Goal: Task Accomplishment & Management: Manage account settings

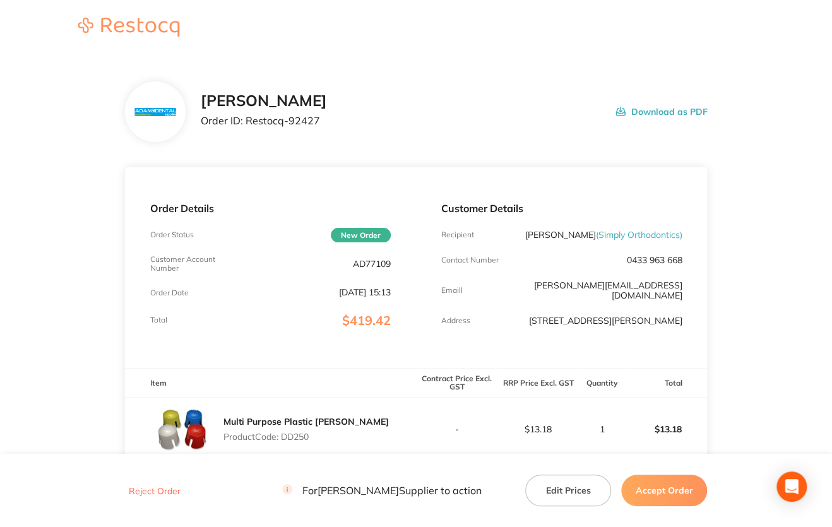
drag, startPoint x: 348, startPoint y: 75, endPoint x: 370, endPoint y: 68, distance: 23.2
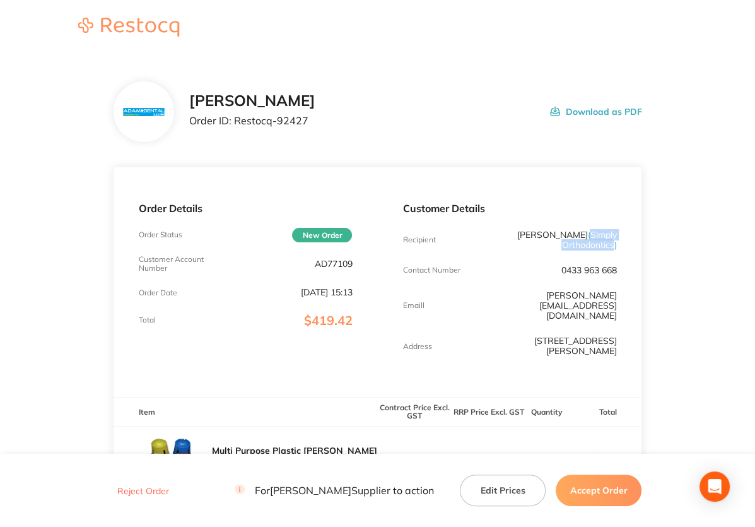
drag, startPoint x: 532, startPoint y: 235, endPoint x: 613, endPoint y: 239, distance: 81.5
click at [613, 239] on span "( Simply Orthodontics )" at bounding box center [589, 239] width 55 height 21
copy span "Simply Orthodontics"
drag, startPoint x: 234, startPoint y: 121, endPoint x: 355, endPoint y: 131, distance: 121.5
click at [355, 131] on div "Adam Dental Order ID: Restocq- 92427 Download as PDF" at bounding box center [415, 111] width 453 height 39
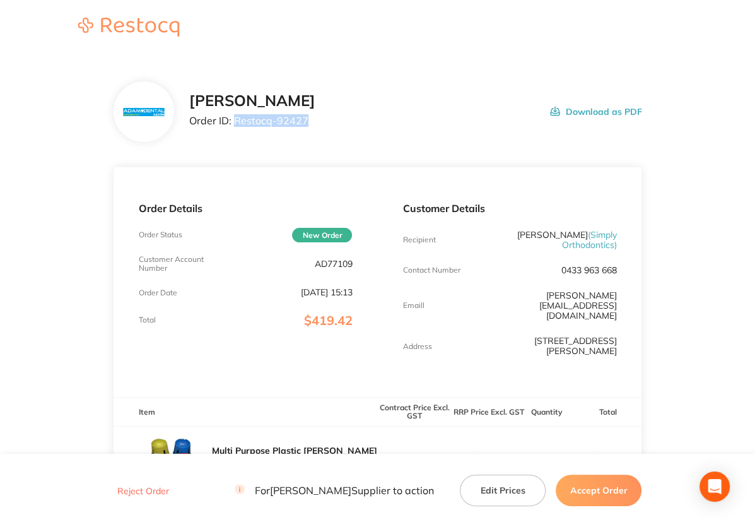
copy p "Restocq- 92427"
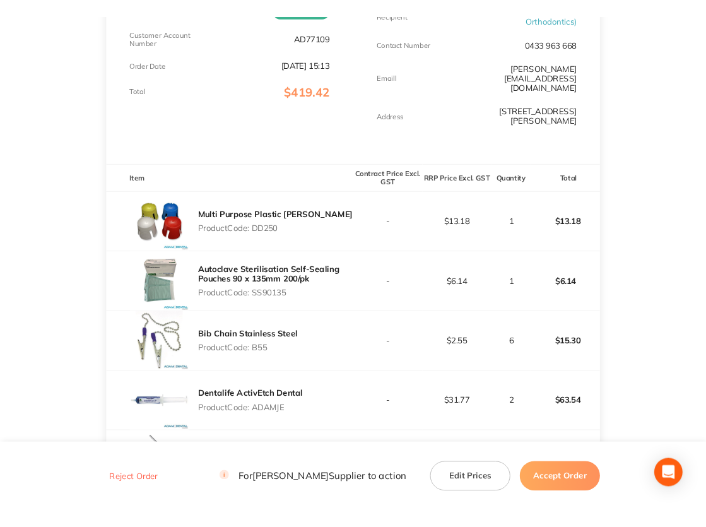
scroll to position [316, 0]
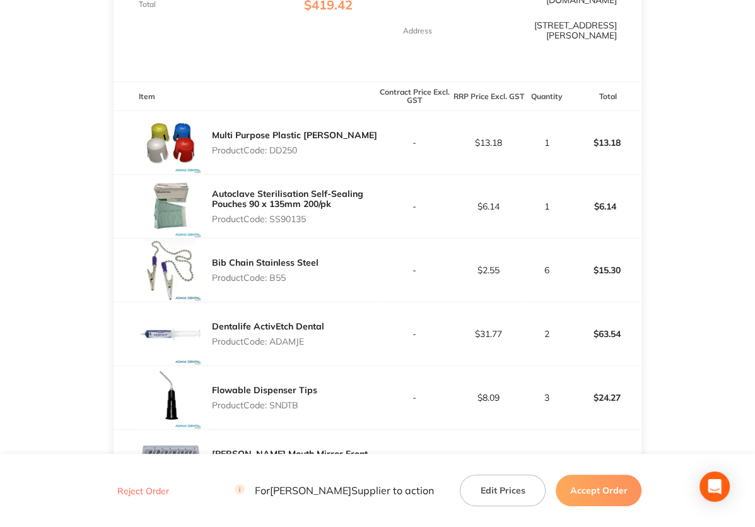
click at [280, 145] on p "Product Code: DD250" at bounding box center [294, 150] width 165 height 10
copy p "DD250"
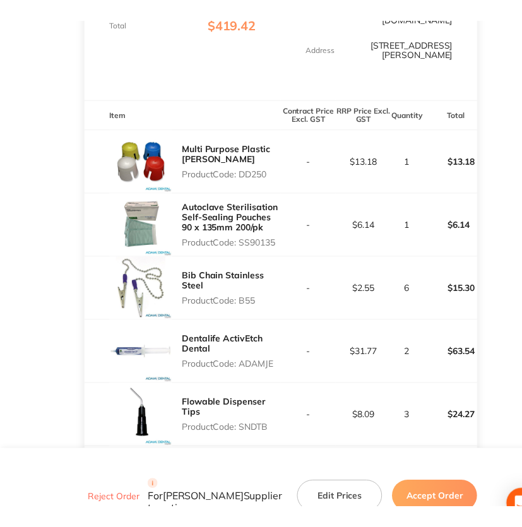
scroll to position [331, 0]
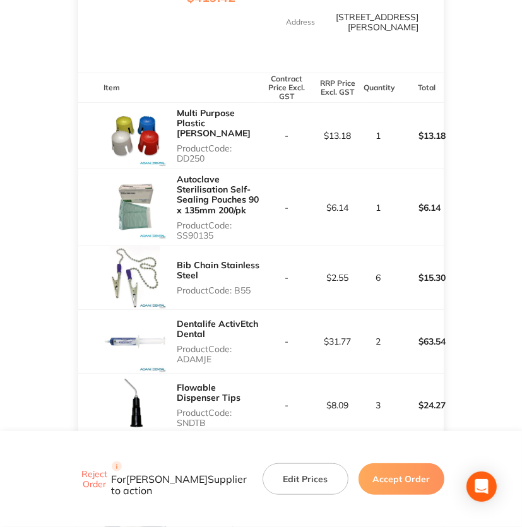
click at [192, 220] on p "Product Code: SS90135" at bounding box center [219, 230] width 84 height 20
click at [191, 220] on p "Product Code: SS90135" at bounding box center [219, 230] width 84 height 20
copy p "SS90135"
click at [244, 285] on p "Product Code: B55" at bounding box center [219, 290] width 84 height 10
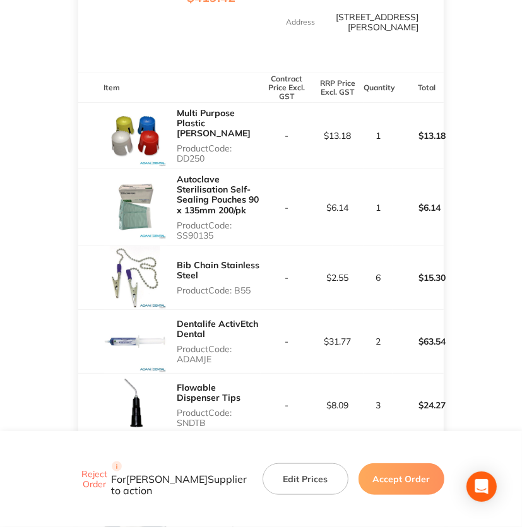
copy p "B55"
click at [197, 347] on p "Product Code: ADAMJE" at bounding box center [219, 354] width 84 height 20
copy p "ADAMJE"
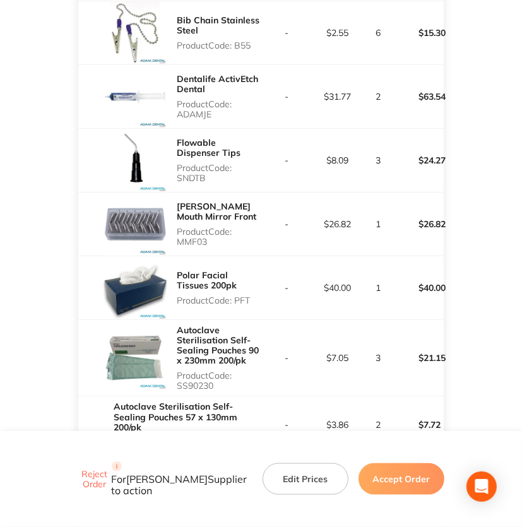
scroll to position [584, 0]
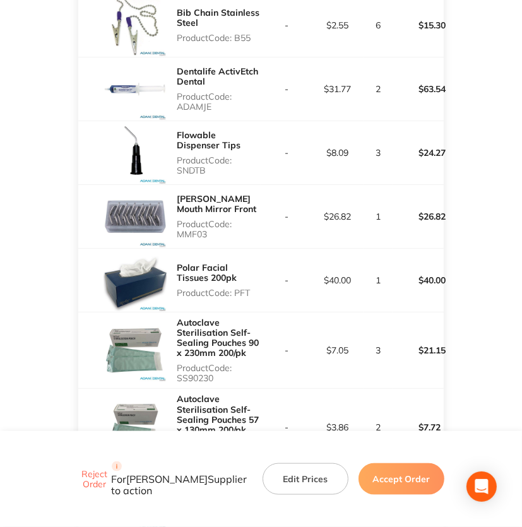
click at [183, 156] on p "Product Code: SNDTB" at bounding box center [219, 165] width 84 height 20
copy p "SNDTB"
click at [191, 219] on p "Product Code: MMF03" at bounding box center [219, 229] width 84 height 20
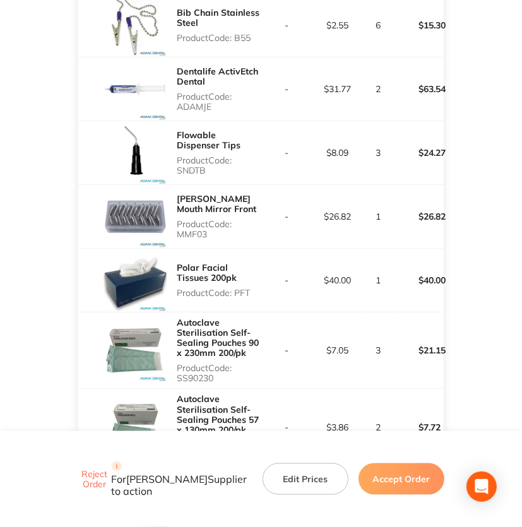
copy p "MMF03"
click at [247, 288] on p "Product Code: PFT" at bounding box center [219, 293] width 84 height 10
copy p "PFT"
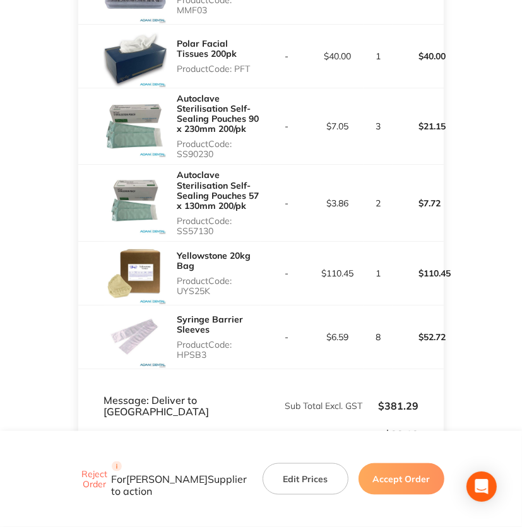
scroll to position [836, 0]
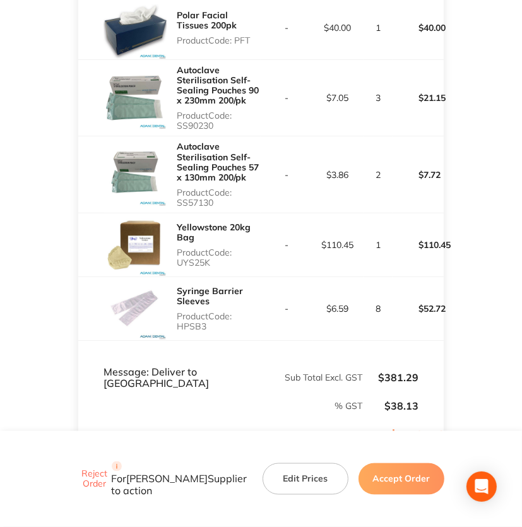
click at [193, 113] on p "Product Code: SS90230" at bounding box center [219, 120] width 84 height 20
click at [192, 113] on p "Product Code: SS90230" at bounding box center [219, 120] width 84 height 20
copy p "SS90230"
click at [185, 190] on p "Product Code: SS57130" at bounding box center [219, 197] width 84 height 20
click at [186, 190] on p "Product Code: SS57130" at bounding box center [219, 197] width 84 height 20
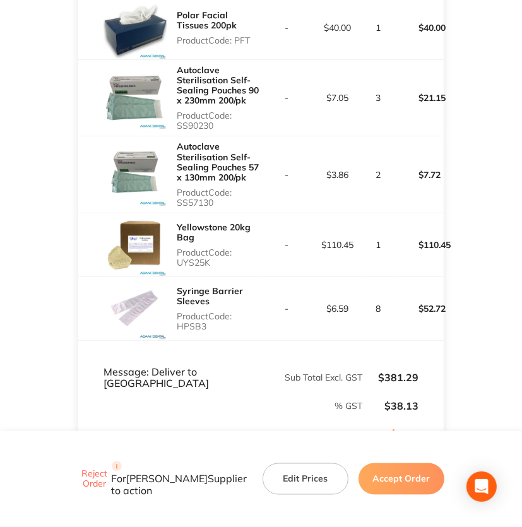
click at [183, 254] on div "Yellowstone 20kg Bag Product Code: UYS25K" at bounding box center [219, 245] width 84 height 56
click at [189, 312] on p "Product Code: HPSB3" at bounding box center [219, 321] width 84 height 20
click at [409, 491] on button "Accept Order" at bounding box center [401, 479] width 86 height 32
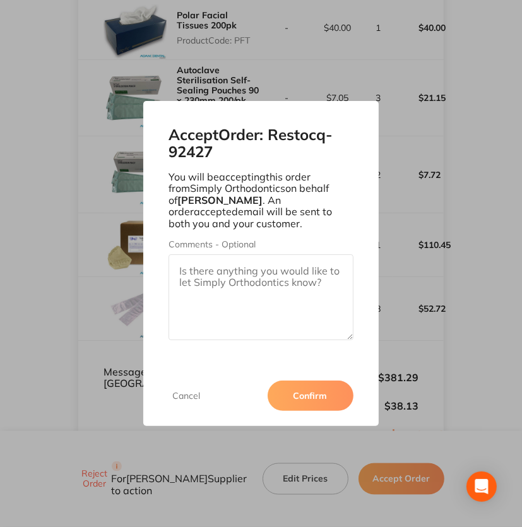
click at [312, 395] on button "Confirm" at bounding box center [311, 396] width 86 height 30
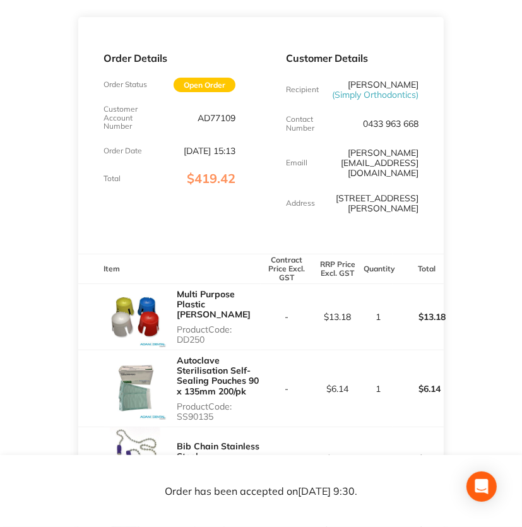
scroll to position [0, 0]
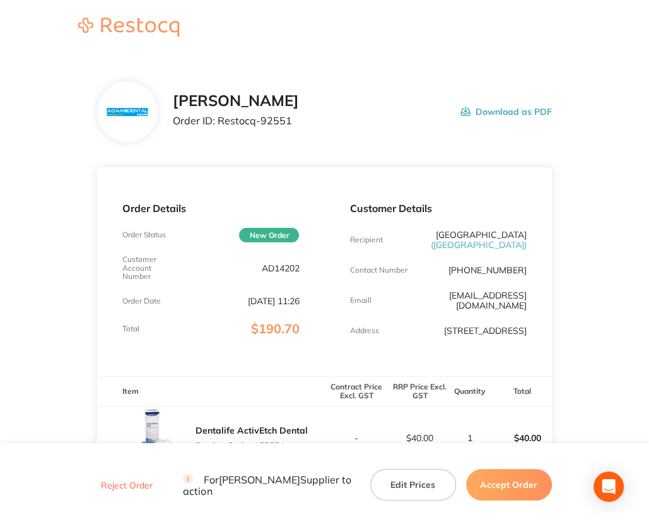
click at [284, 263] on p "AD14202" at bounding box center [280, 268] width 38 height 10
copy p "AD14202"
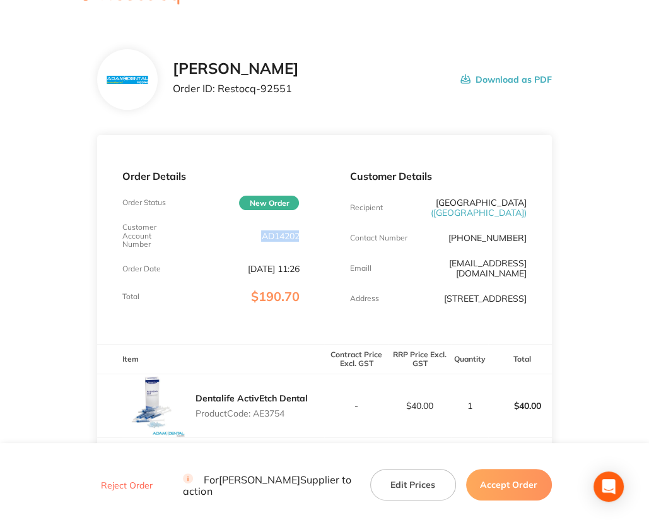
scroll to position [63, 0]
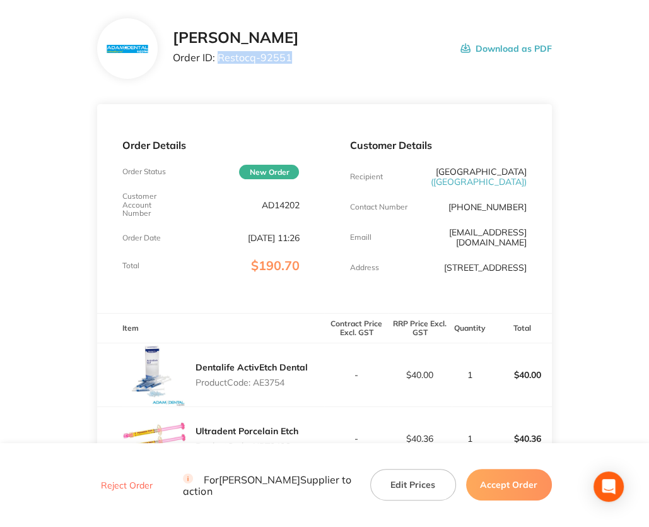
drag, startPoint x: 220, startPoint y: 56, endPoint x: 307, endPoint y: 61, distance: 86.6
click at [307, 61] on div "[PERSON_NAME] Order ID: Restocq- 92551 Download as PDF" at bounding box center [362, 48] width 379 height 39
copy p "Restocq- 92551"
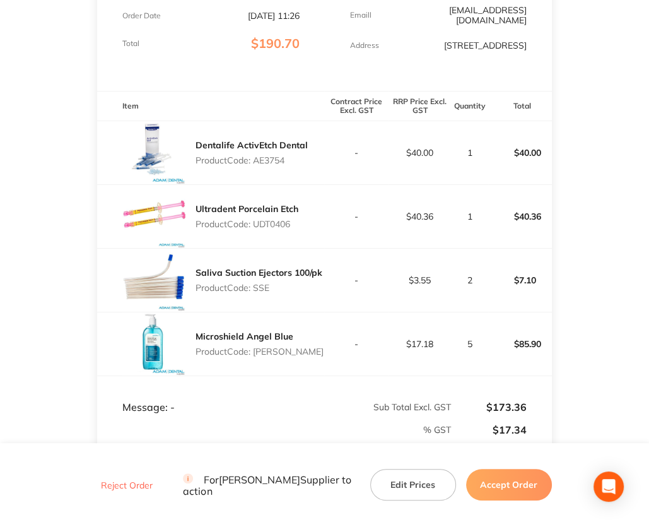
scroll to position [316, 0]
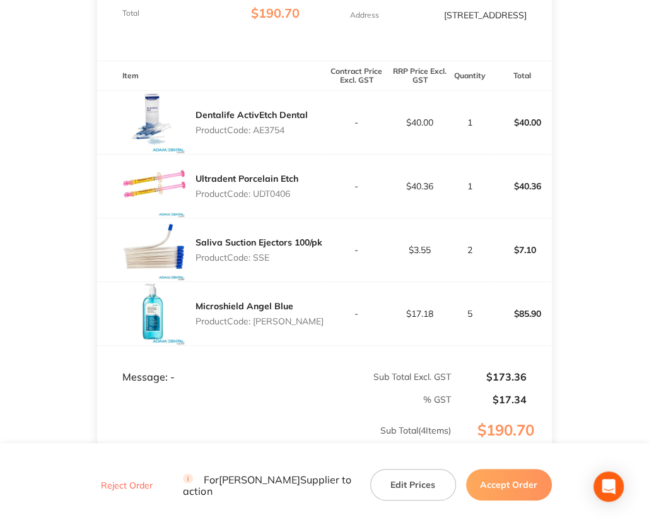
click at [264, 135] on p "Product Code: AE3754" at bounding box center [252, 130] width 112 height 10
copy p "AE3754"
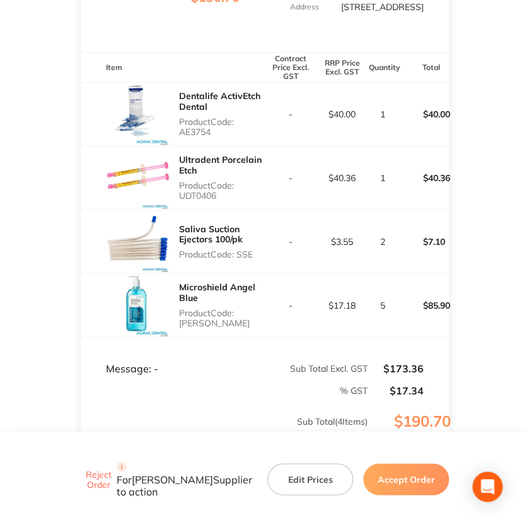
scroll to position [324, 0]
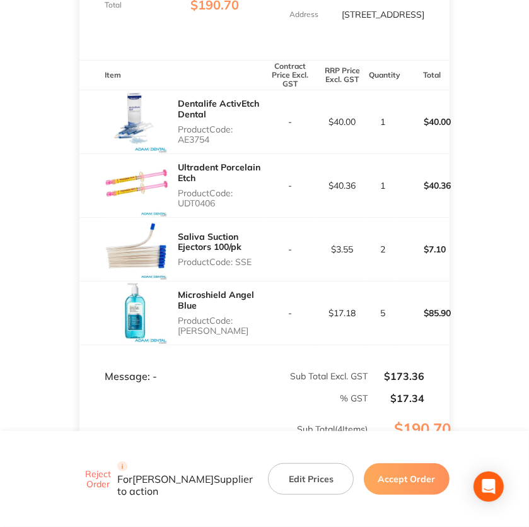
click at [195, 208] on p "Product Code: UDT0406" at bounding box center [221, 198] width 87 height 20
copy p "UDT0406"
click at [245, 267] on p "Product Code: SSE" at bounding box center [221, 262] width 87 height 10
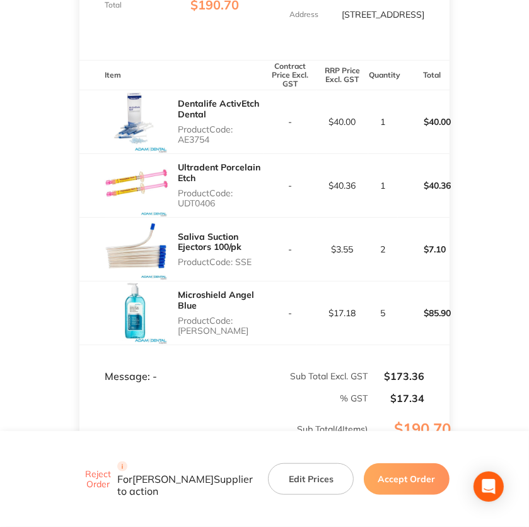
copy p "SSE"
click at [196, 336] on p "Product Code: [PERSON_NAME]" at bounding box center [221, 326] width 87 height 20
copy p "[PERSON_NAME]"
click at [394, 481] on button "Accept Order" at bounding box center [407, 479] width 86 height 32
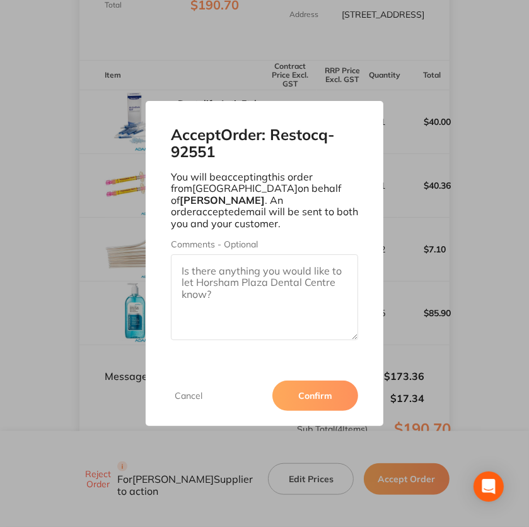
click at [318, 393] on button "Confirm" at bounding box center [316, 396] width 86 height 30
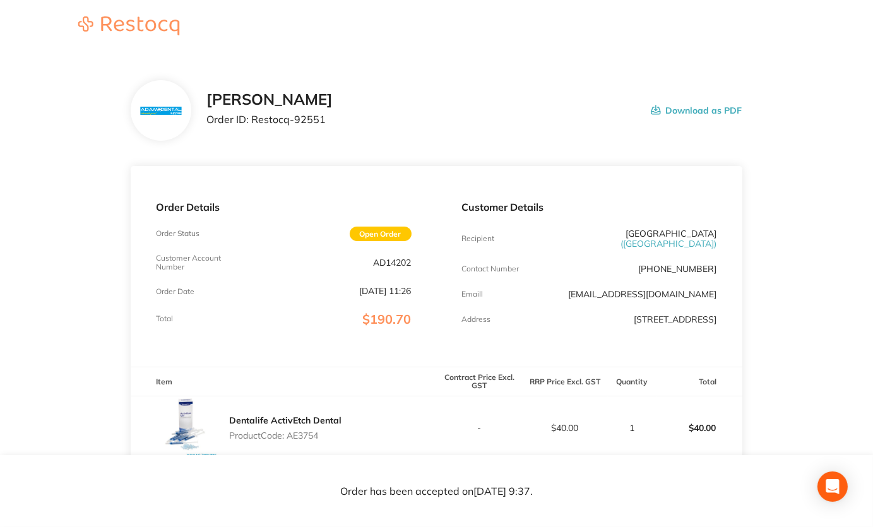
scroll to position [0, 0]
